Goal: Task Accomplishment & Management: Manage account settings

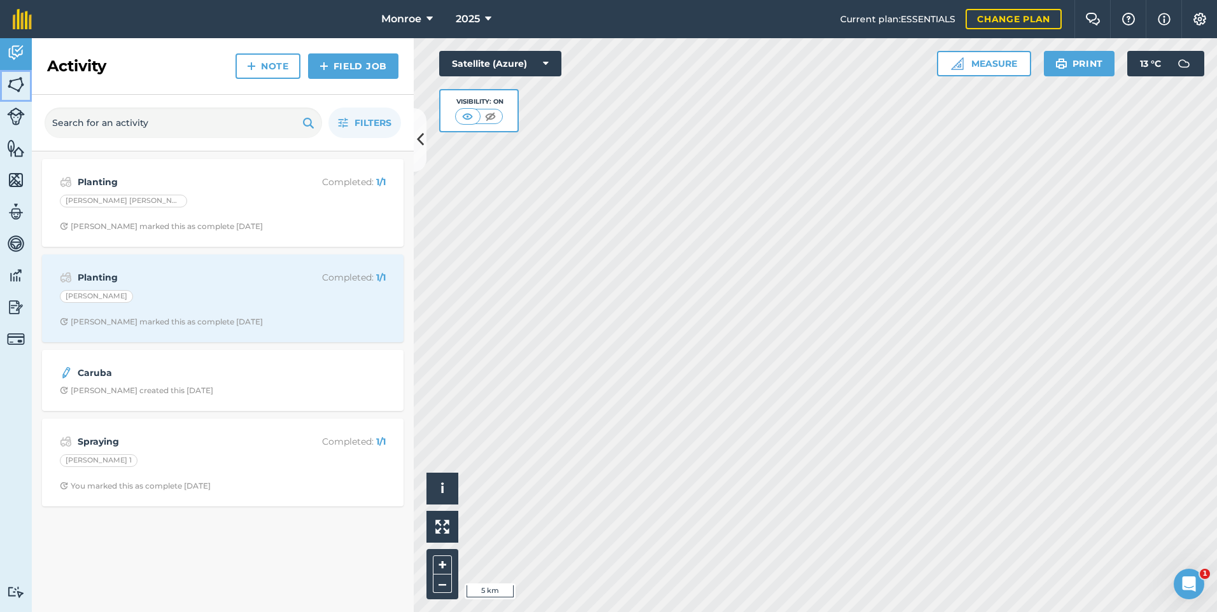
click at [17, 87] on img at bounding box center [16, 84] width 18 height 19
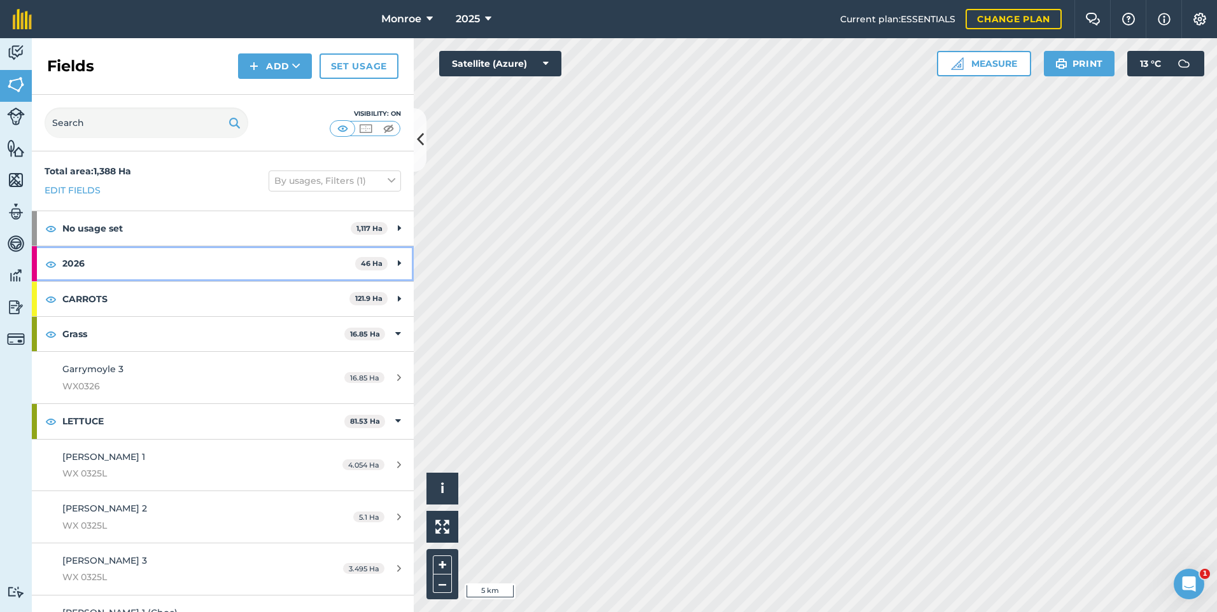
click at [225, 270] on strong "2026" at bounding box center [208, 263] width 293 height 34
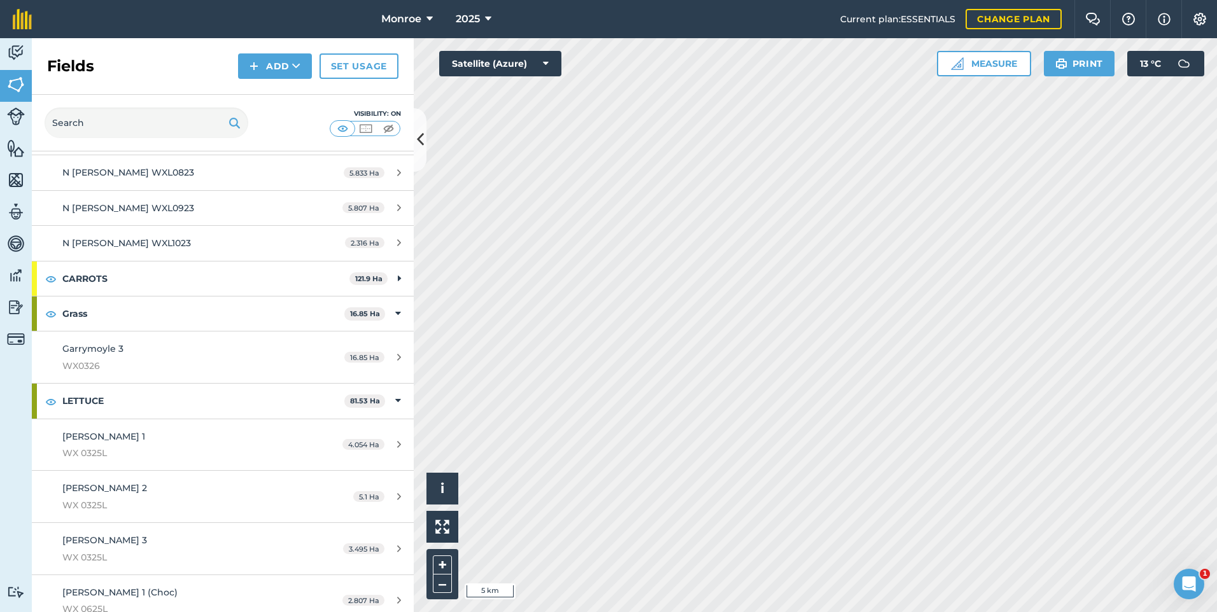
scroll to position [445, 0]
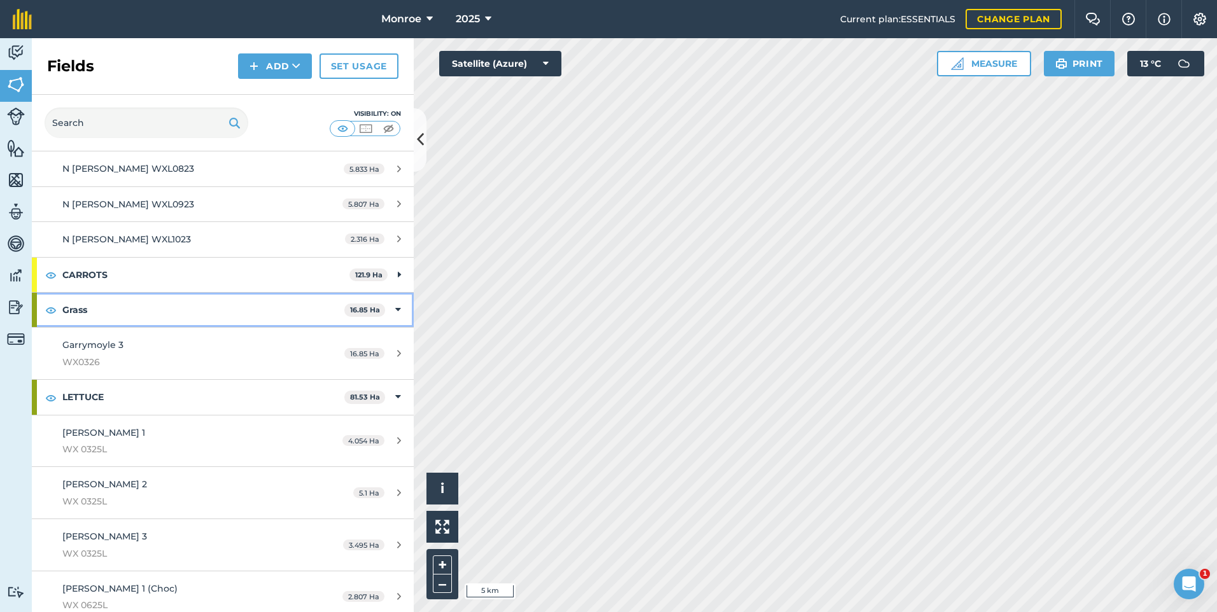
click at [292, 312] on strong "Grass" at bounding box center [203, 310] width 282 height 34
click at [394, 303] on div "Grass 16.85 Ha" at bounding box center [223, 310] width 382 height 34
click at [246, 347] on div "Garrymoyle 3 WX0326" at bounding box center [181, 353] width 239 height 31
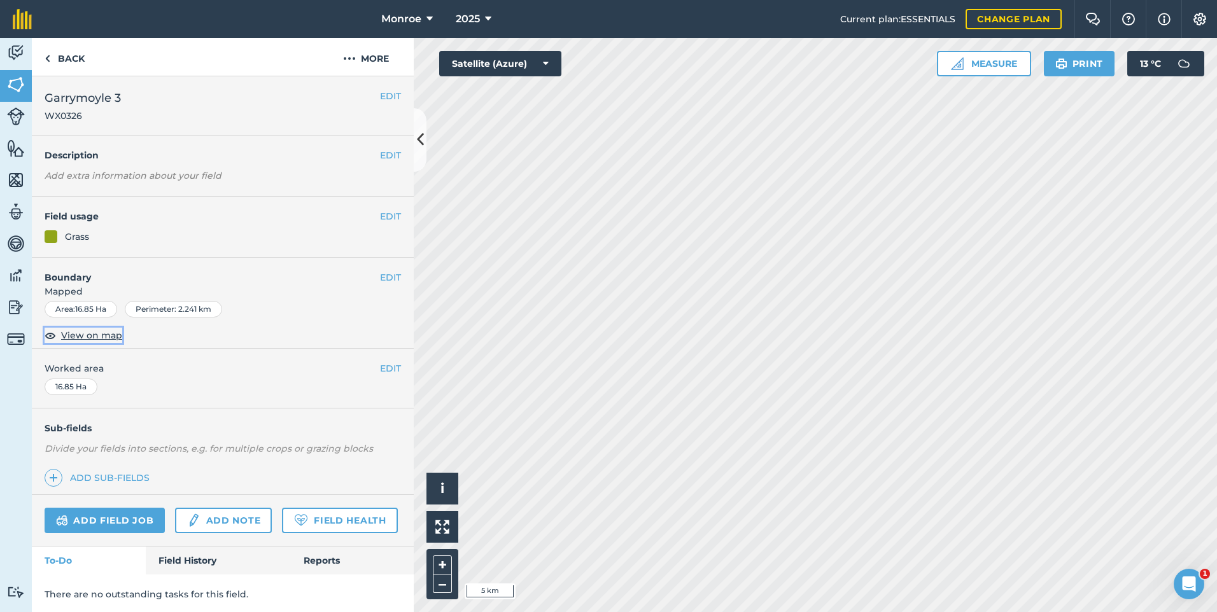
click at [102, 330] on span "View on map" at bounding box center [91, 335] width 61 height 14
click at [383, 221] on button "EDIT" at bounding box center [390, 216] width 21 height 14
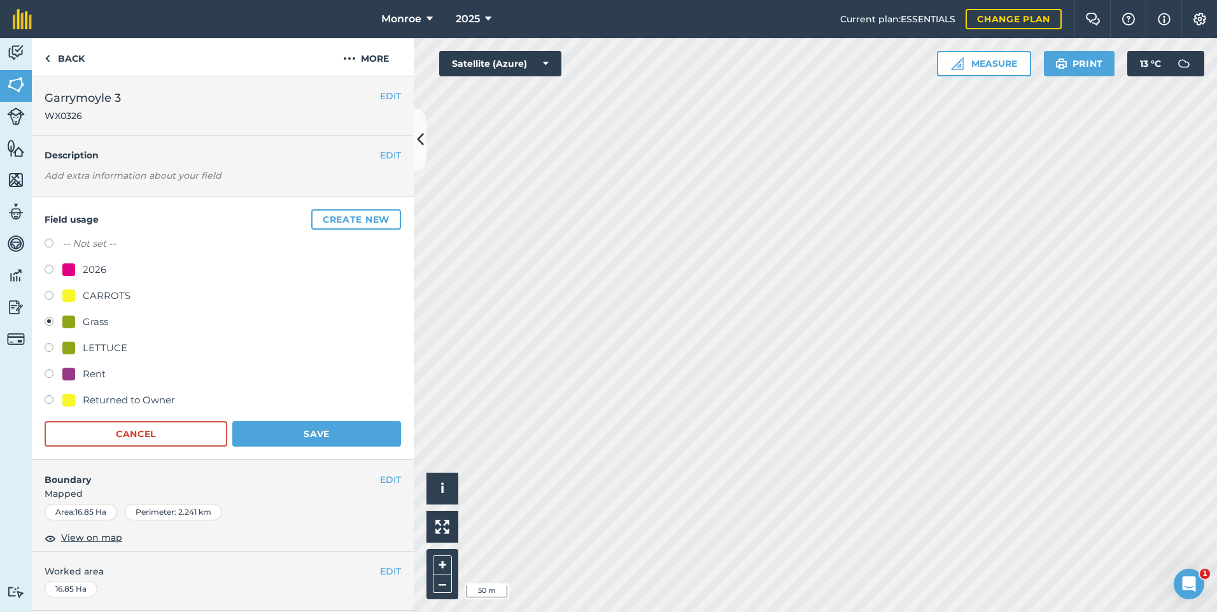
click at [53, 275] on label at bounding box center [54, 271] width 18 height 13
radio input "true"
radio input "false"
click at [361, 428] on button "Save" at bounding box center [316, 433] width 169 height 25
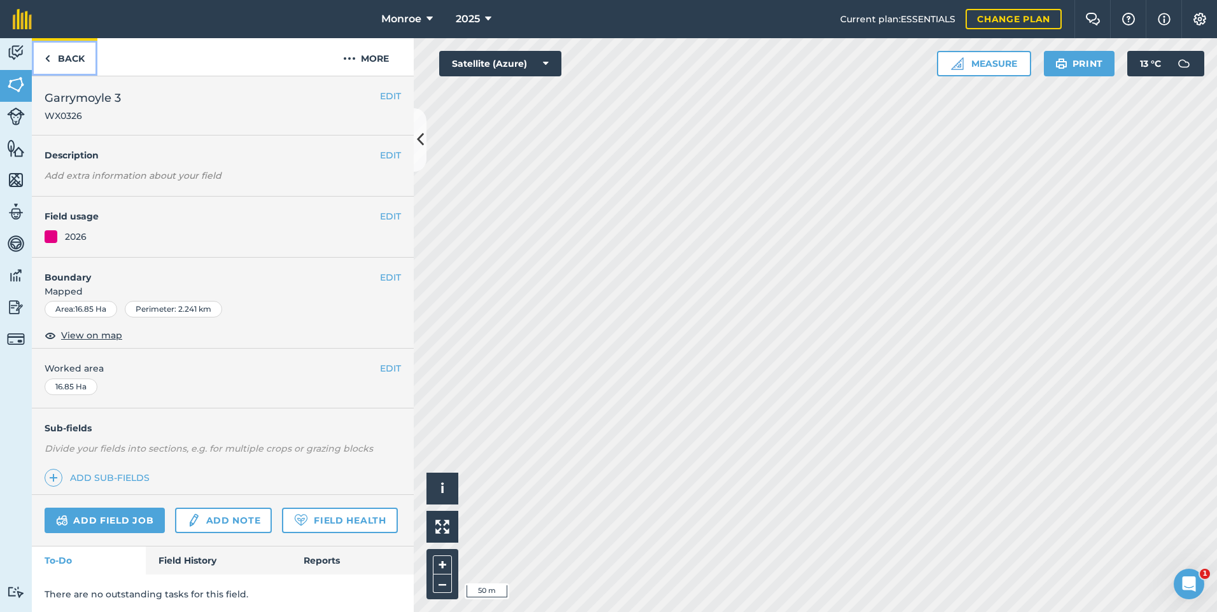
click at [83, 71] on link "Back" at bounding box center [65, 57] width 66 height 38
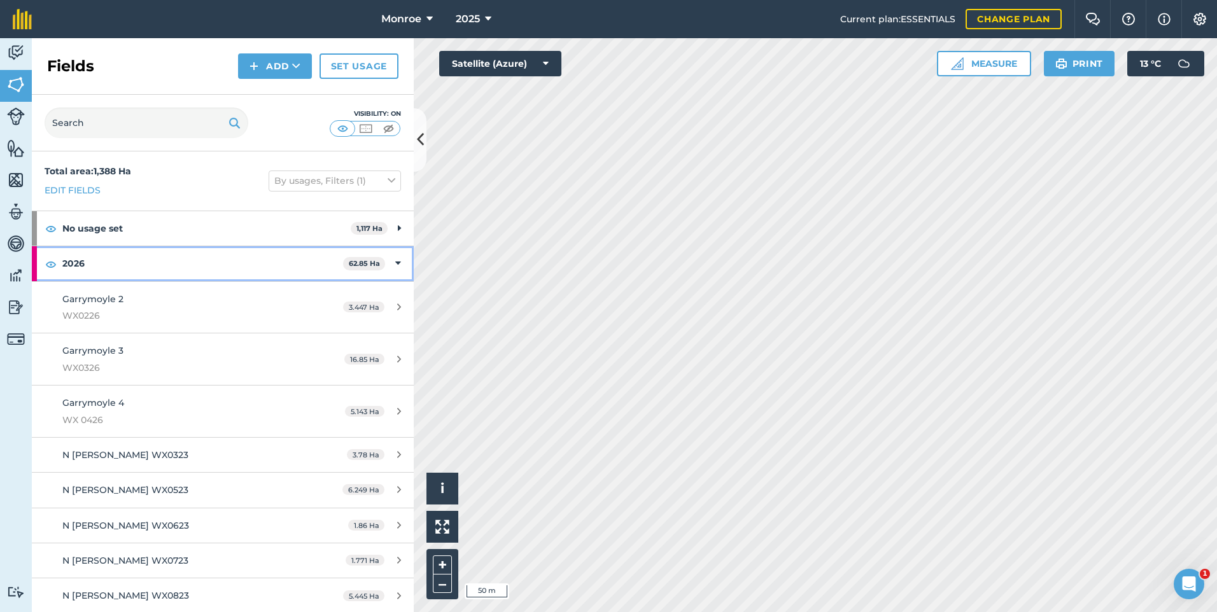
click at [391, 264] on div "2026 62.85 Ha" at bounding box center [223, 263] width 382 height 34
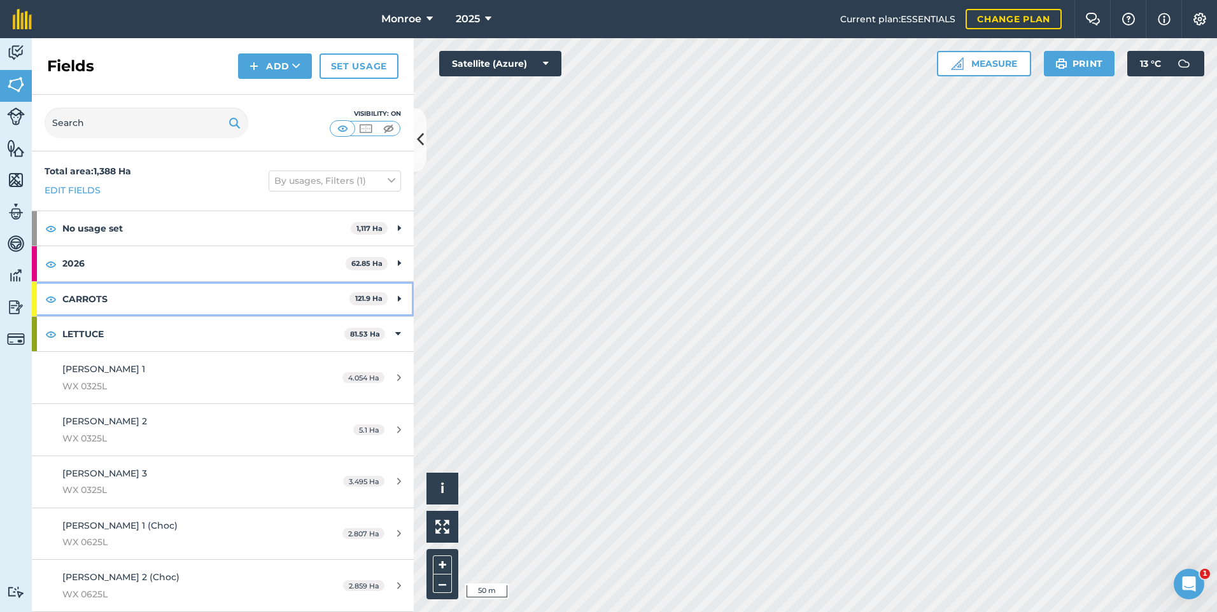
click at [389, 291] on div "CARROTS 121.9 Ha" at bounding box center [223, 299] width 382 height 34
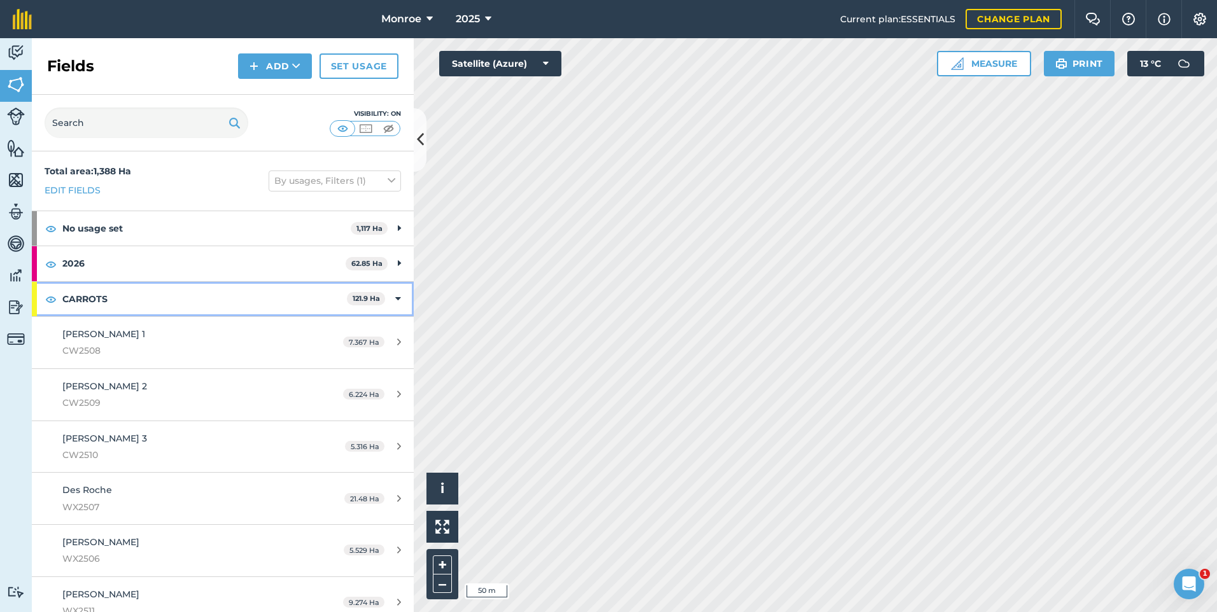
click at [395, 298] on icon at bounding box center [398, 299] width 6 height 14
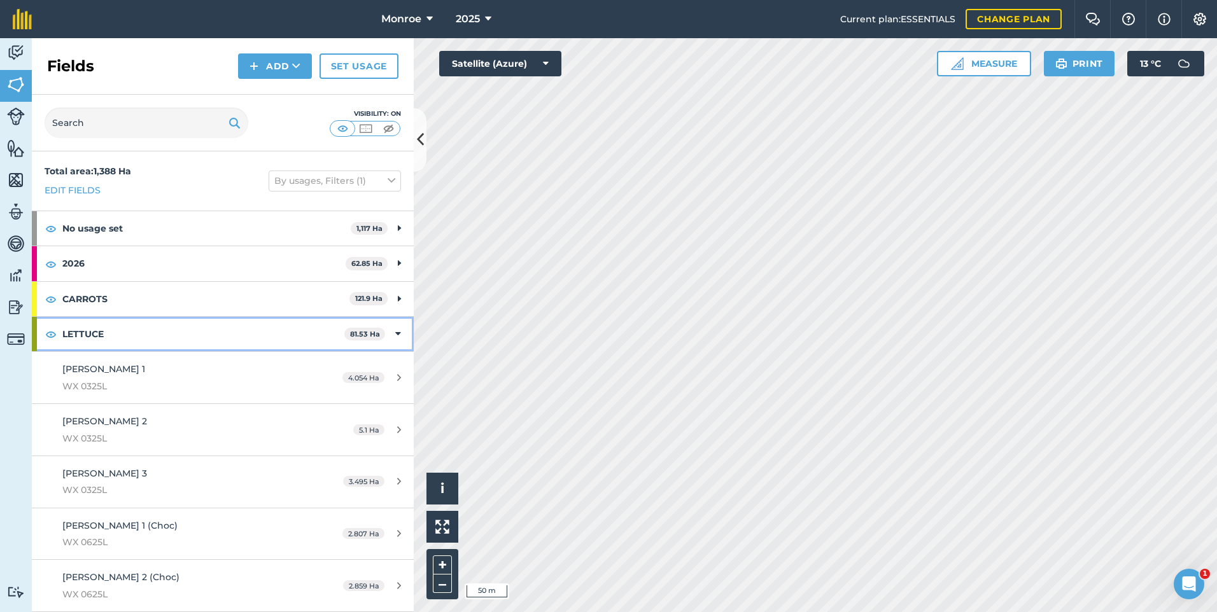
click at [395, 327] on icon at bounding box center [398, 334] width 6 height 14
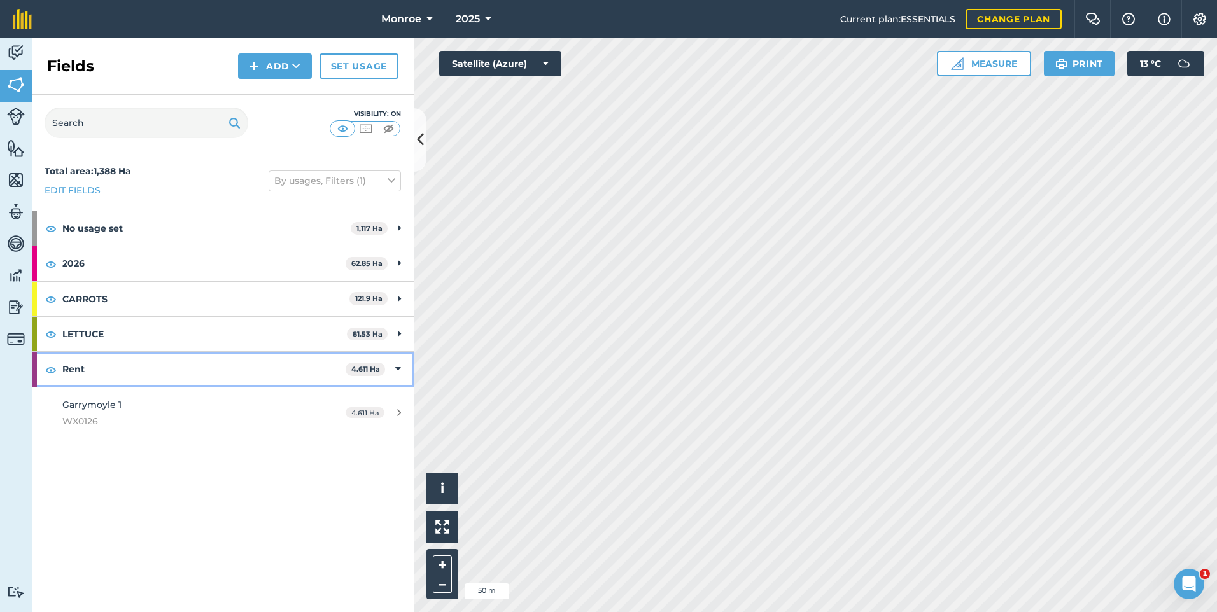
click at [324, 366] on strong "Rent" at bounding box center [203, 369] width 283 height 34
click at [387, 368] on span "4.611 Ha" at bounding box center [367, 369] width 39 height 13
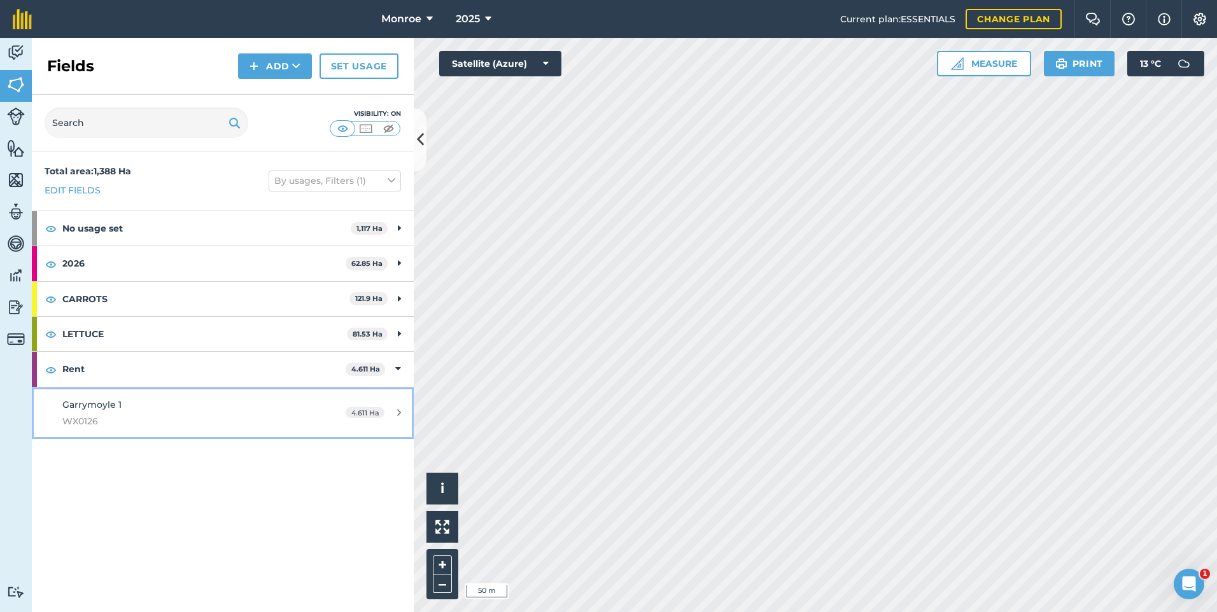
click at [254, 392] on link "Garrymoyle 1 WX0126 4.611 Ha" at bounding box center [223, 413] width 382 height 52
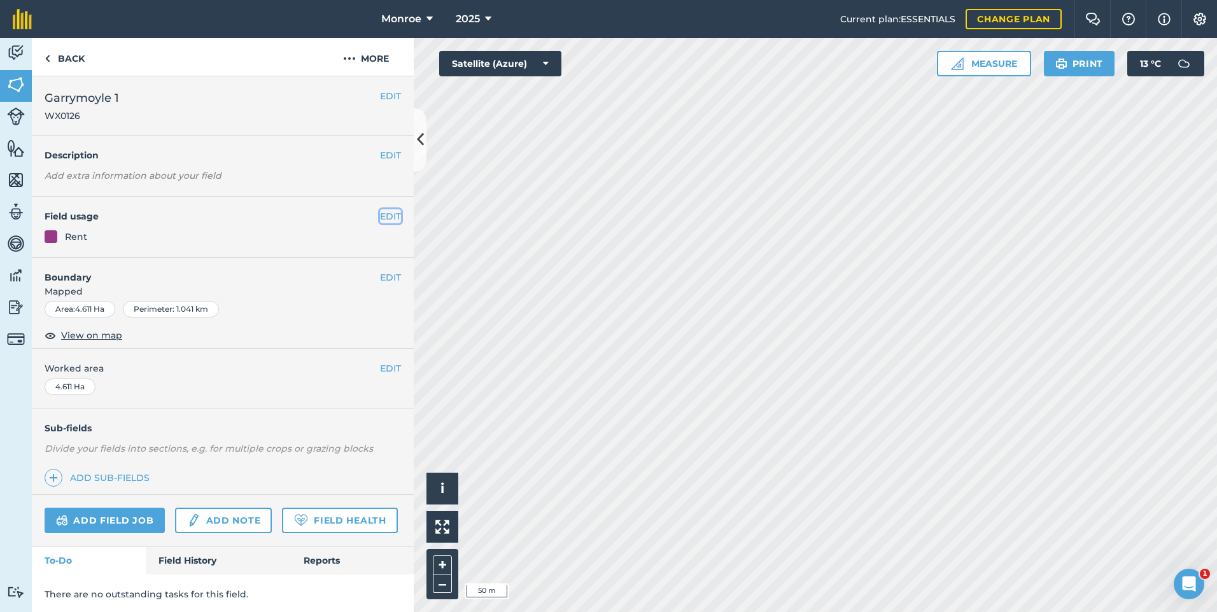
click at [380, 216] on button "EDIT" at bounding box center [390, 216] width 21 height 14
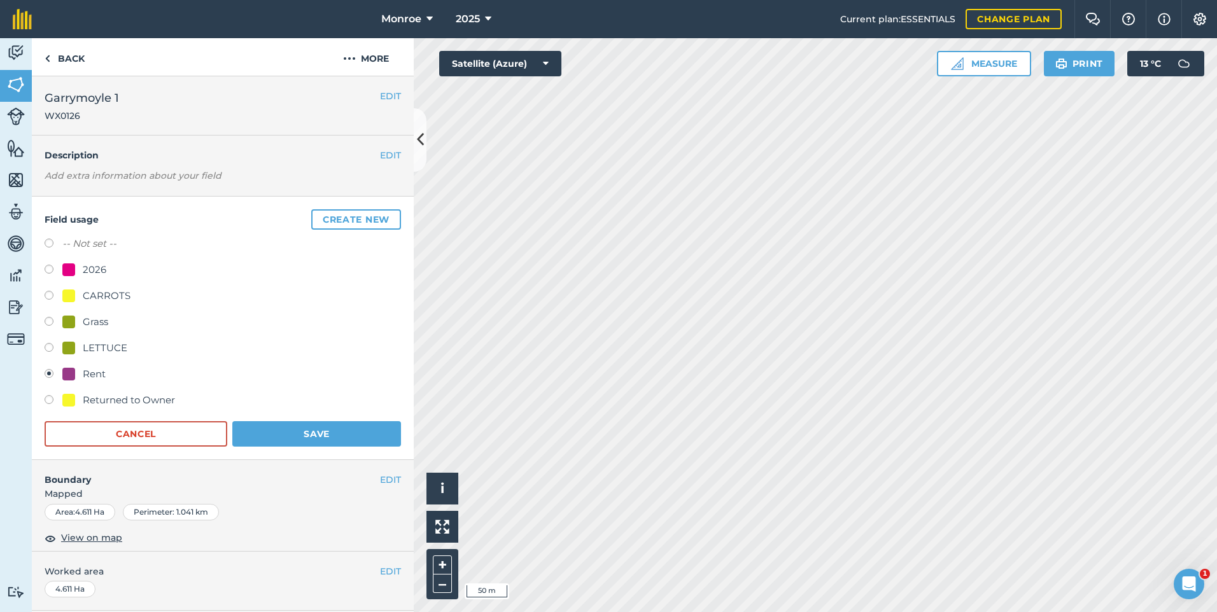
click at [46, 266] on label at bounding box center [54, 271] width 18 height 13
radio input "true"
radio input "false"
click at [280, 431] on button "Save" at bounding box center [316, 433] width 169 height 25
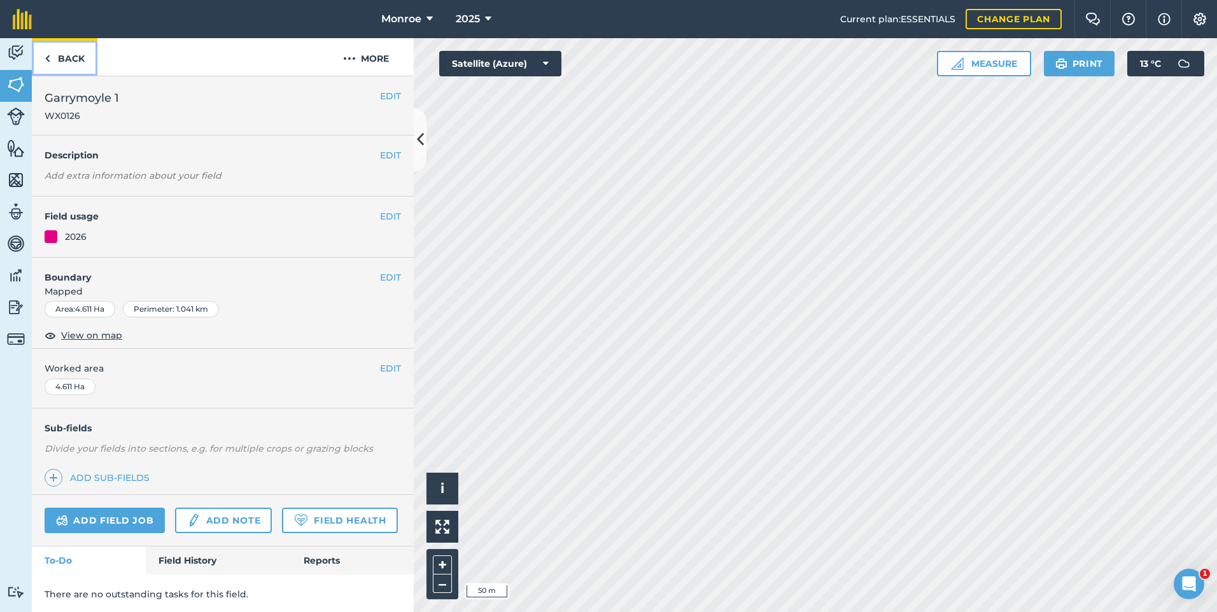
click at [74, 58] on link "Back" at bounding box center [65, 57] width 66 height 38
click at [394, 225] on div "EDIT Field usage LETTUCE" at bounding box center [223, 227] width 382 height 61
click at [384, 219] on button "EDIT" at bounding box center [390, 216] width 21 height 14
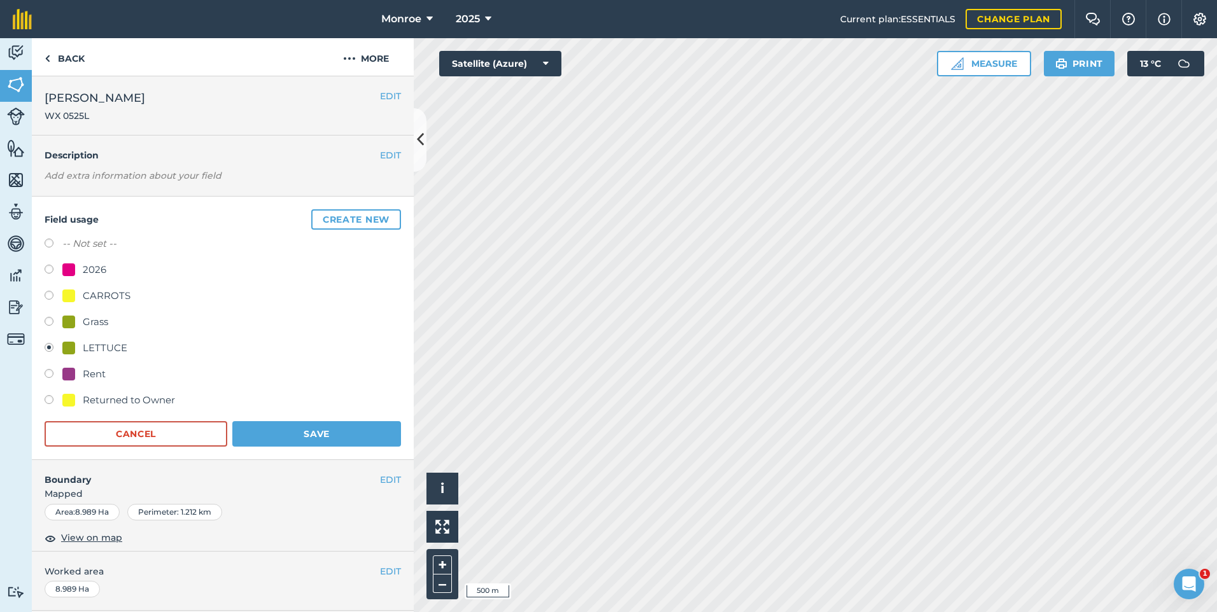
click at [46, 246] on label at bounding box center [54, 245] width 18 height 13
radio input "true"
radio input "false"
click at [259, 435] on button "Save" at bounding box center [316, 433] width 169 height 25
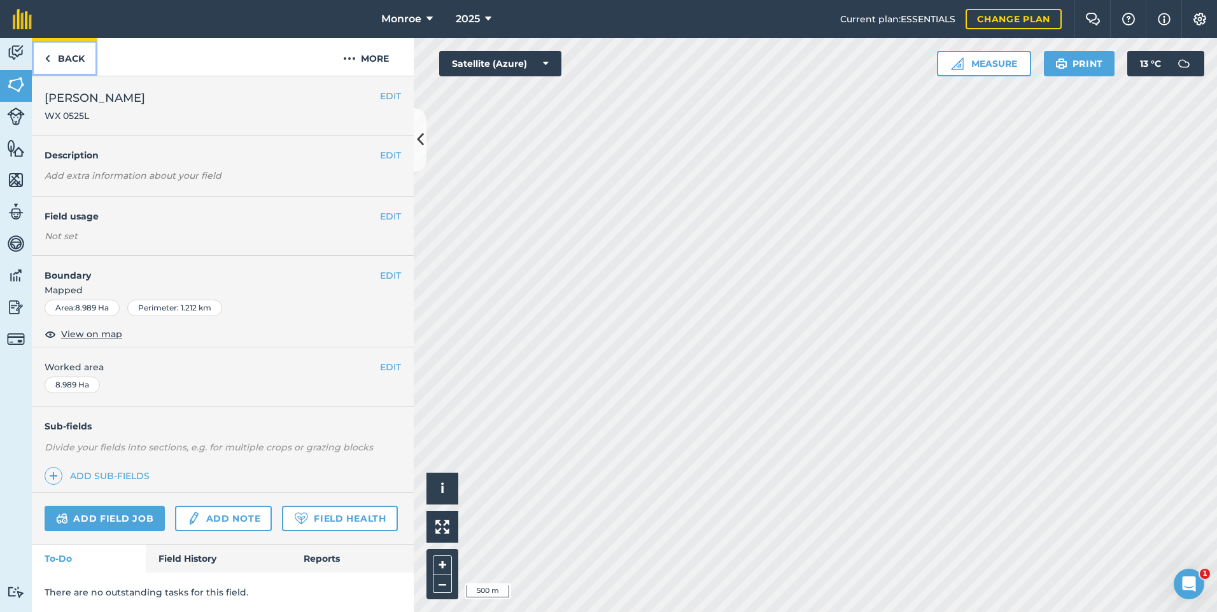
click at [69, 55] on link "Back" at bounding box center [65, 57] width 66 height 38
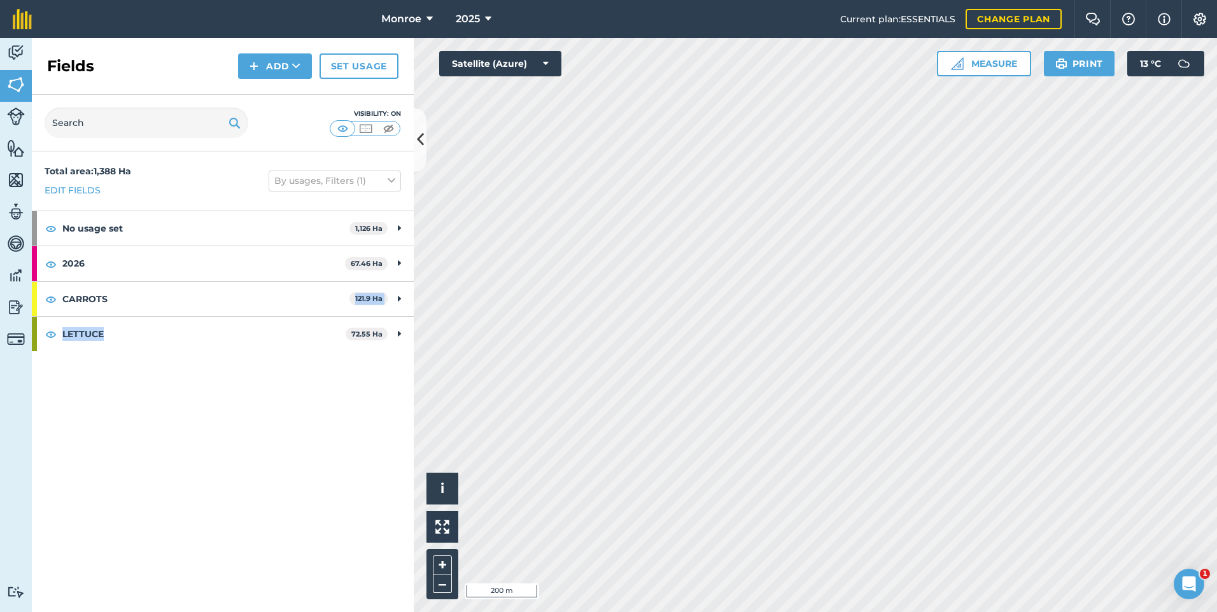
drag, startPoint x: 394, startPoint y: 442, endPoint x: 335, endPoint y: 302, distance: 152.0
click at [335, 302] on div "Total area : 1,388 Ha Edit fields By usages, Filters (1) No usage set 1,126 Ha …" at bounding box center [223, 381] width 382 height 461
click at [248, 325] on div "Activity Fields Livestock Features Maps Team Vehicles Data Reporting Billing Tu…" at bounding box center [608, 325] width 1217 height 574
